Goal: Book appointment/travel/reservation

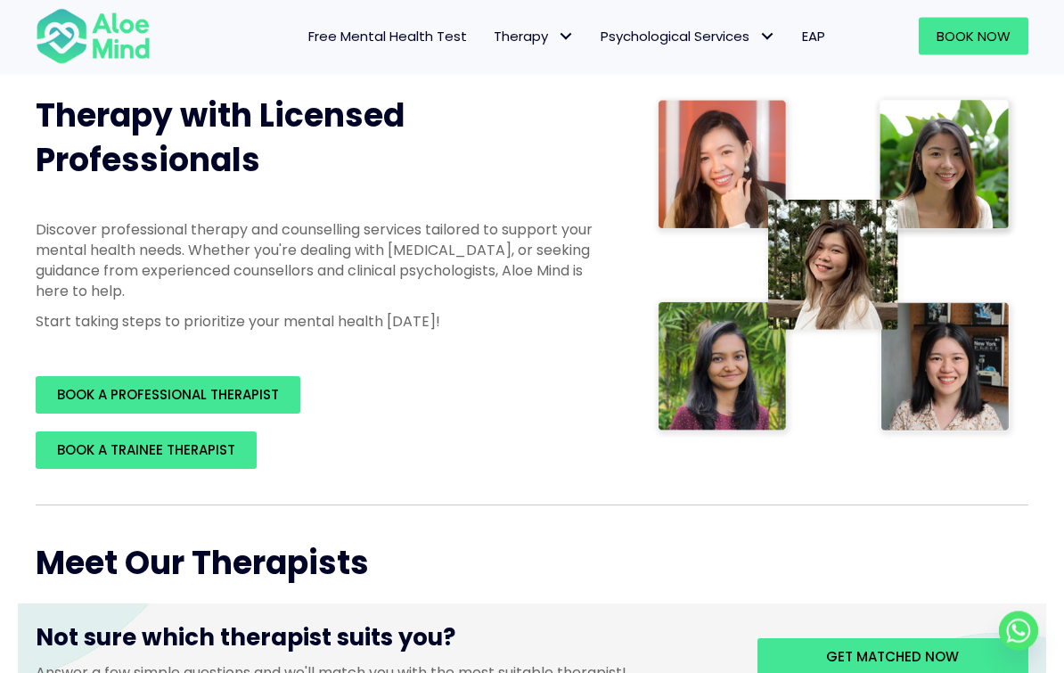
scroll to position [229, 0]
click at [184, 431] on link "BOOK A TRAINEE THERAPIST" at bounding box center [146, 449] width 221 height 37
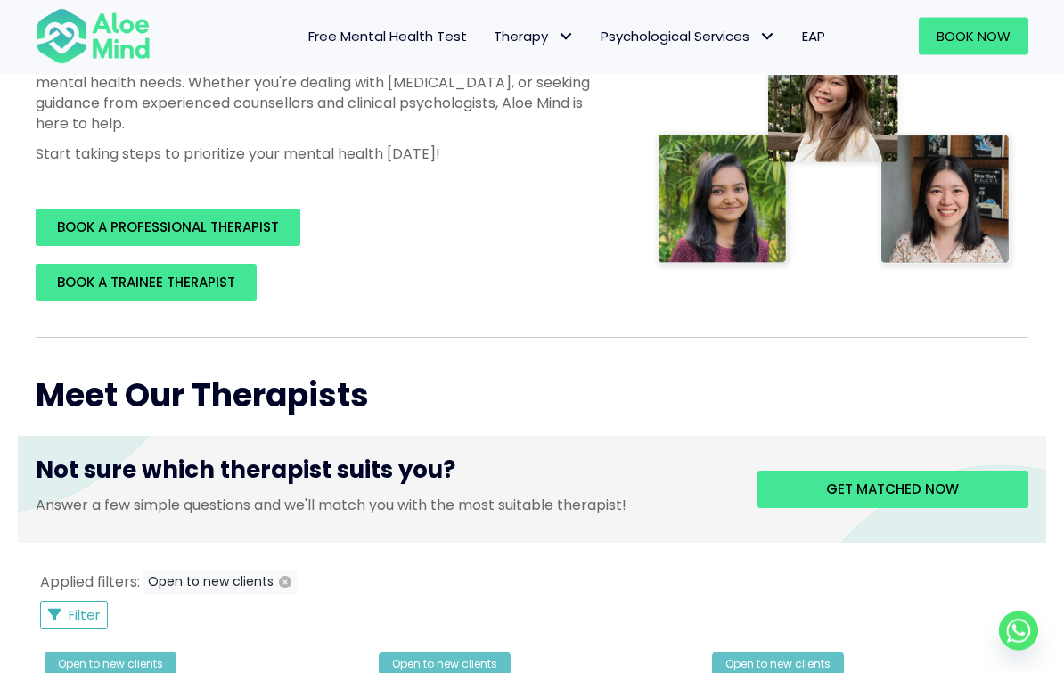
scroll to position [396, 0]
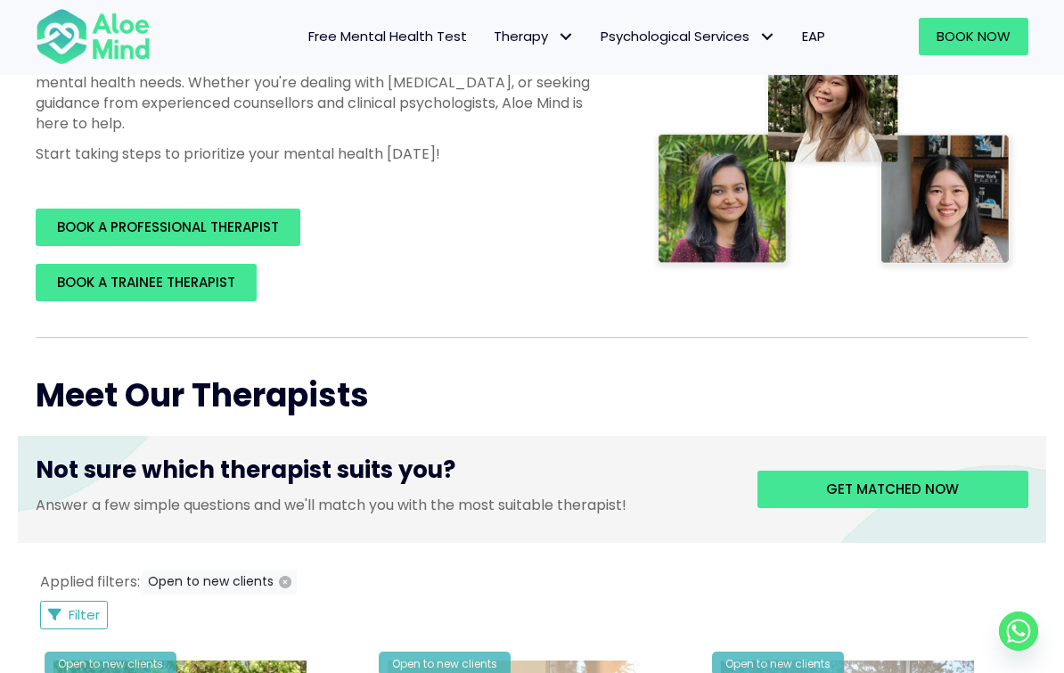
click at [855, 488] on span "Get matched now" at bounding box center [892, 488] width 133 height 19
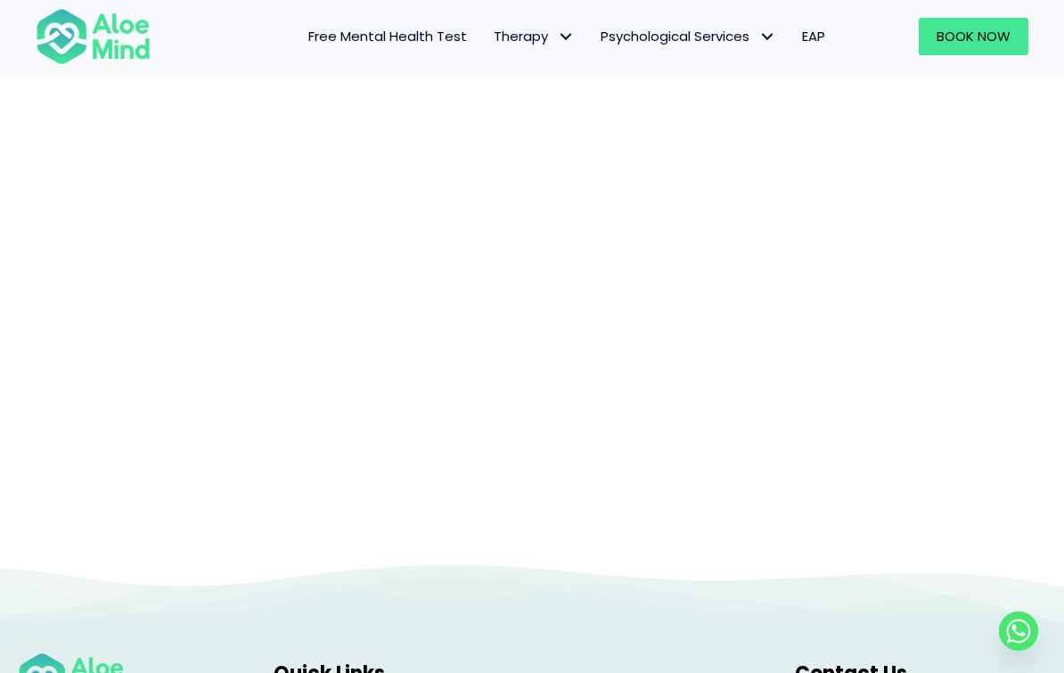
scroll to position [184, 0]
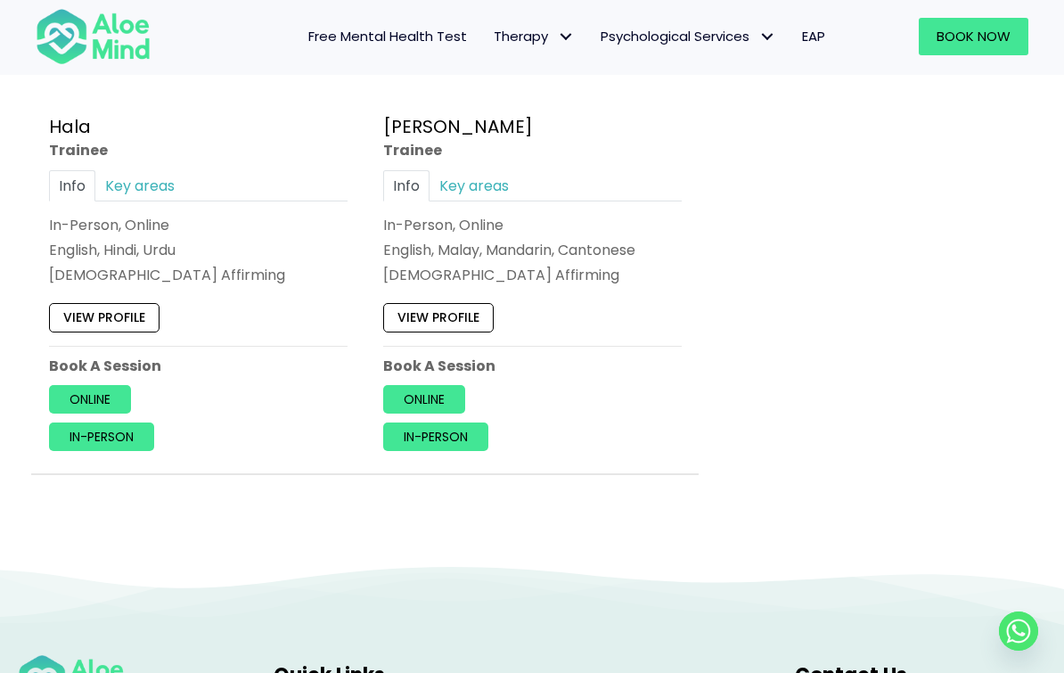
scroll to position [1845, 0]
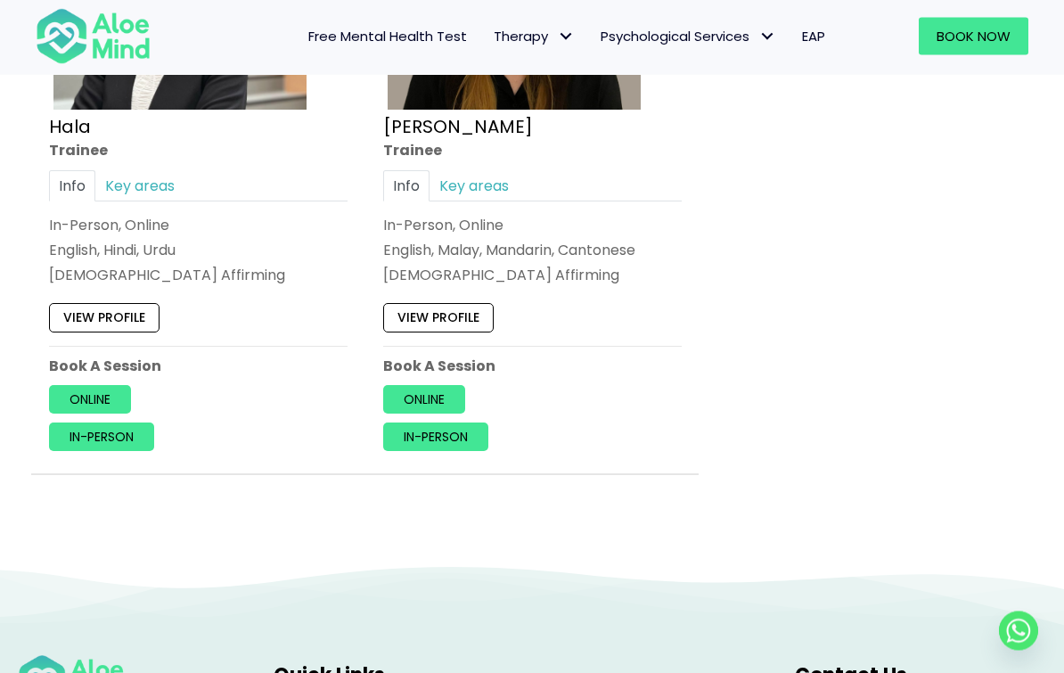
click at [123, 305] on link "View profile" at bounding box center [104, 318] width 110 height 29
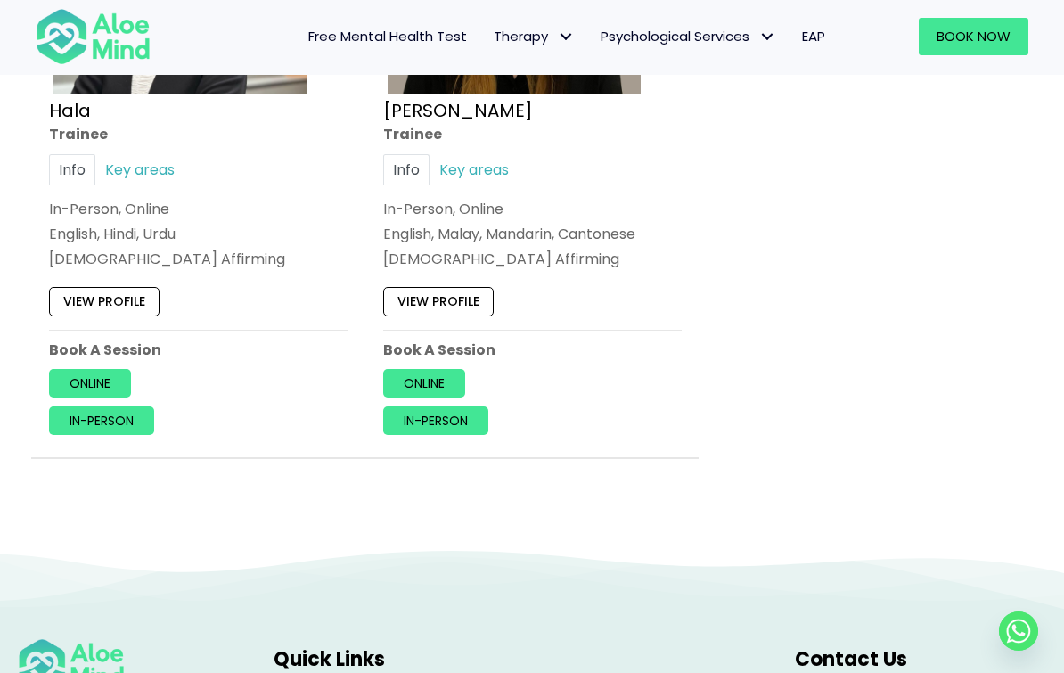
click at [78, 423] on link "In-person" at bounding box center [101, 420] width 105 height 29
